Goal: Check status: Check status

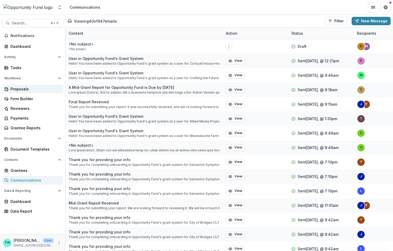
click at [22, 91] on div "Proposals" at bounding box center [34, 89] width 49 height 6
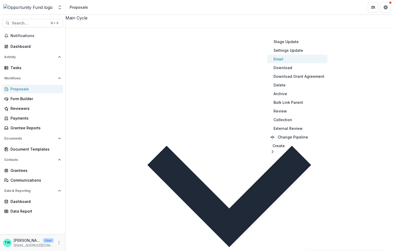
click at [284, 60] on button "Email" at bounding box center [298, 59] width 60 height 9
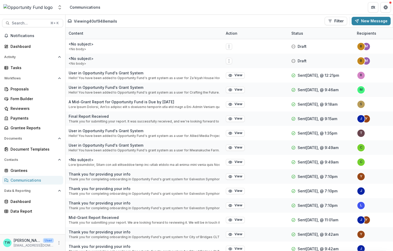
click at [18, 88] on div "Proposals" at bounding box center [34, 89] width 49 height 6
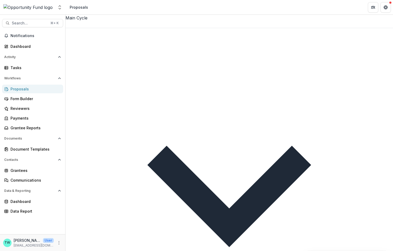
click at [33, 24] on span "Search..." at bounding box center [29, 23] width 35 height 4
type input "********"
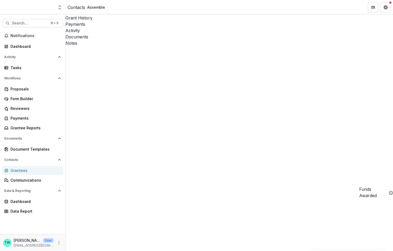
scroll to position [284, 0]
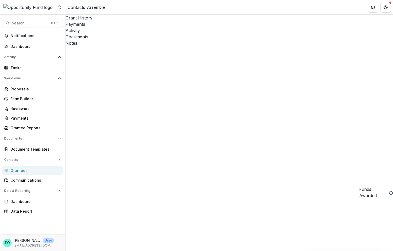
drag, startPoint x: 327, startPoint y: 191, endPoint x: 301, endPoint y: 176, distance: 29.5
click at [39, 24] on span "Search..." at bounding box center [29, 23] width 35 height 4
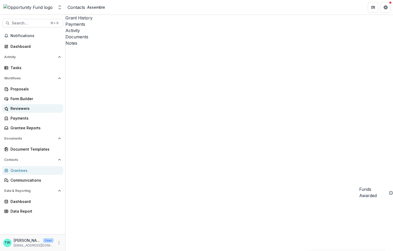
click at [20, 110] on div "Reviewers" at bounding box center [34, 108] width 49 height 6
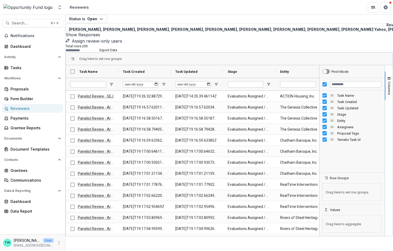
click at [66, 32] on span at bounding box center [66, 34] width 0 height 5
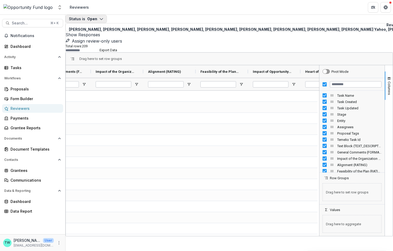
click at [103, 20] on polyline "button" at bounding box center [101, 19] width 3 height 2
click at [96, 47] on p "Completed" at bounding box center [97, 45] width 22 height 6
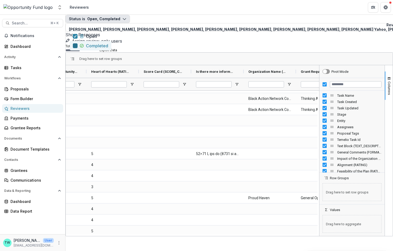
click at [77, 46] on polyline "button" at bounding box center [77, 47] width 2 height 2
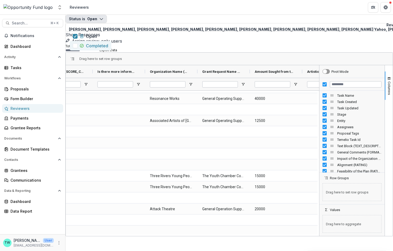
click at [77, 46] on span "button" at bounding box center [75, 45] width 5 height 5
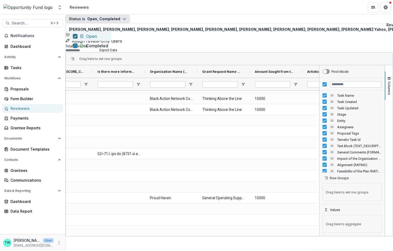
click at [76, 37] on polyline "button" at bounding box center [75, 36] width 2 height 2
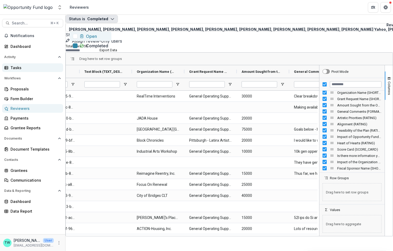
click at [17, 69] on div "Tasks" at bounding box center [34, 68] width 49 height 6
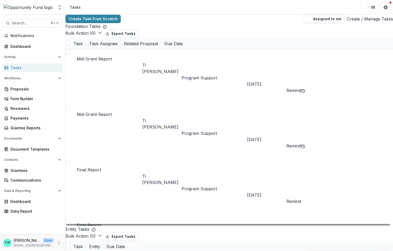
click at [366, 22] on link "Create / Manage Tasks" at bounding box center [370, 19] width 46 height 6
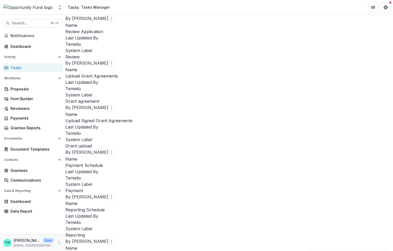
click at [162, 102] on icon at bounding box center [161, 104] width 4 height 4
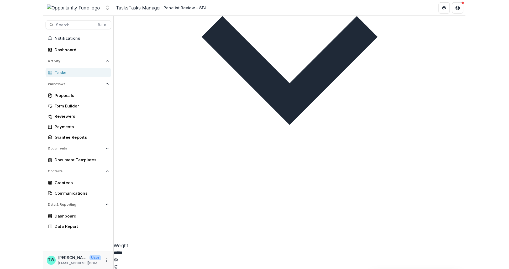
scroll to position [1411, 0]
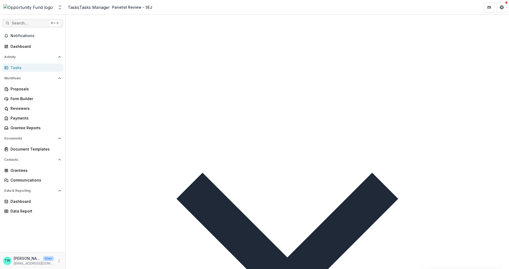
click at [30, 22] on span "Search..." at bounding box center [29, 23] width 35 height 4
type input "***"
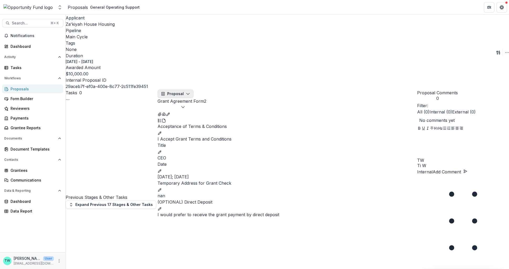
click at [189, 93] on polyline "button" at bounding box center [187, 94] width 3 height 2
click at [187, 121] on div "Reports" at bounding box center [184, 124] width 37 height 6
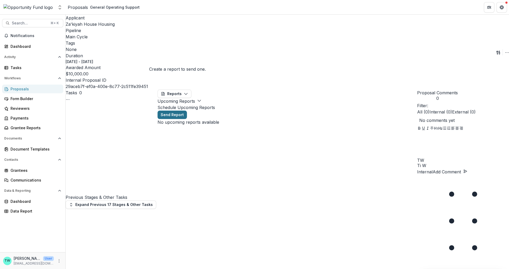
click at [179, 110] on button "Send Report" at bounding box center [171, 114] width 29 height 8
select select "********"
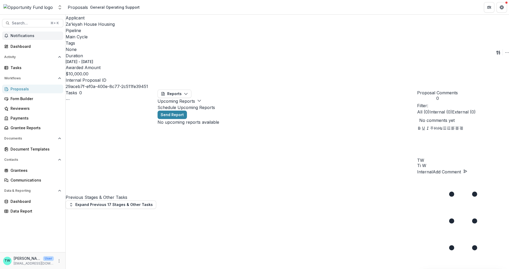
click at [22, 34] on span "Notifications" at bounding box center [35, 36] width 51 height 4
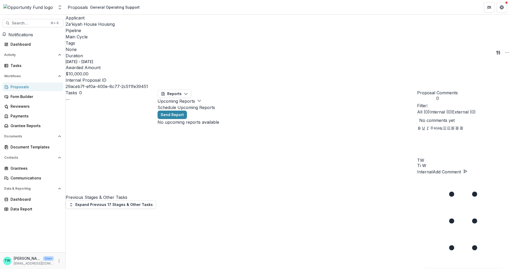
click at [264, 8] on header "Proposals General Operating Support" at bounding box center [287, 7] width 443 height 14
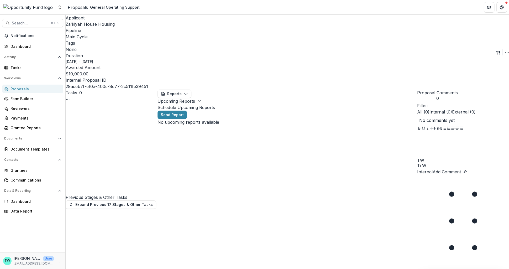
click at [95, 24] on span "Za'kiyah House Housing" at bounding box center [90, 24] width 49 height 5
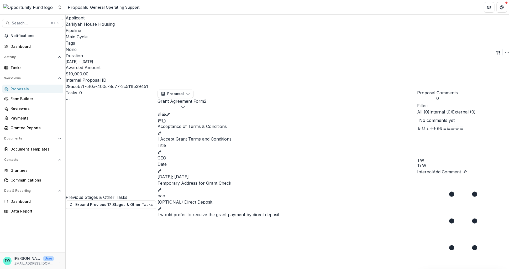
click at [93, 23] on span "Za'kiyah House Housing" at bounding box center [90, 24] width 49 height 5
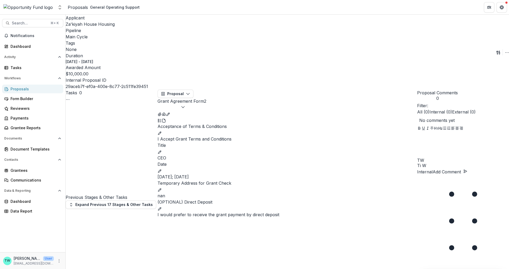
click at [86, 27] on span "Za'kiyah House Housing" at bounding box center [90, 24] width 49 height 5
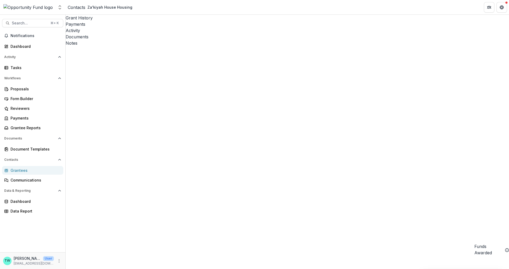
click at [154, 34] on div "Documents" at bounding box center [287, 37] width 443 height 6
click at [85, 18] on div "Grant History" at bounding box center [287, 18] width 443 height 6
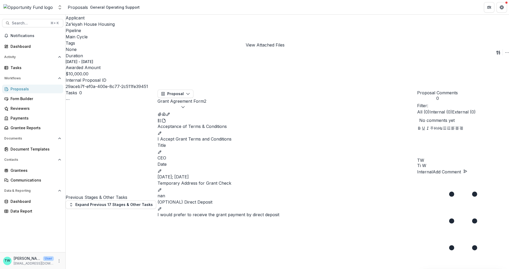
click at [161, 113] on icon "View Attached Files" at bounding box center [159, 114] width 3 height 3
click at [187, 92] on icon "button" at bounding box center [188, 94] width 4 height 4
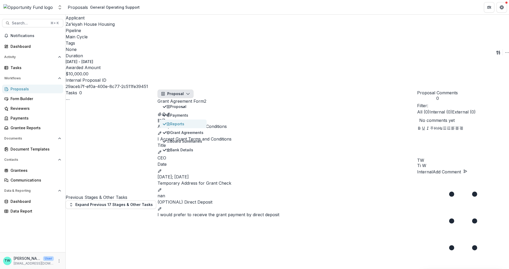
click at [187, 121] on div "Reports" at bounding box center [184, 124] width 37 height 6
